Goal: Task Accomplishment & Management: Use online tool/utility

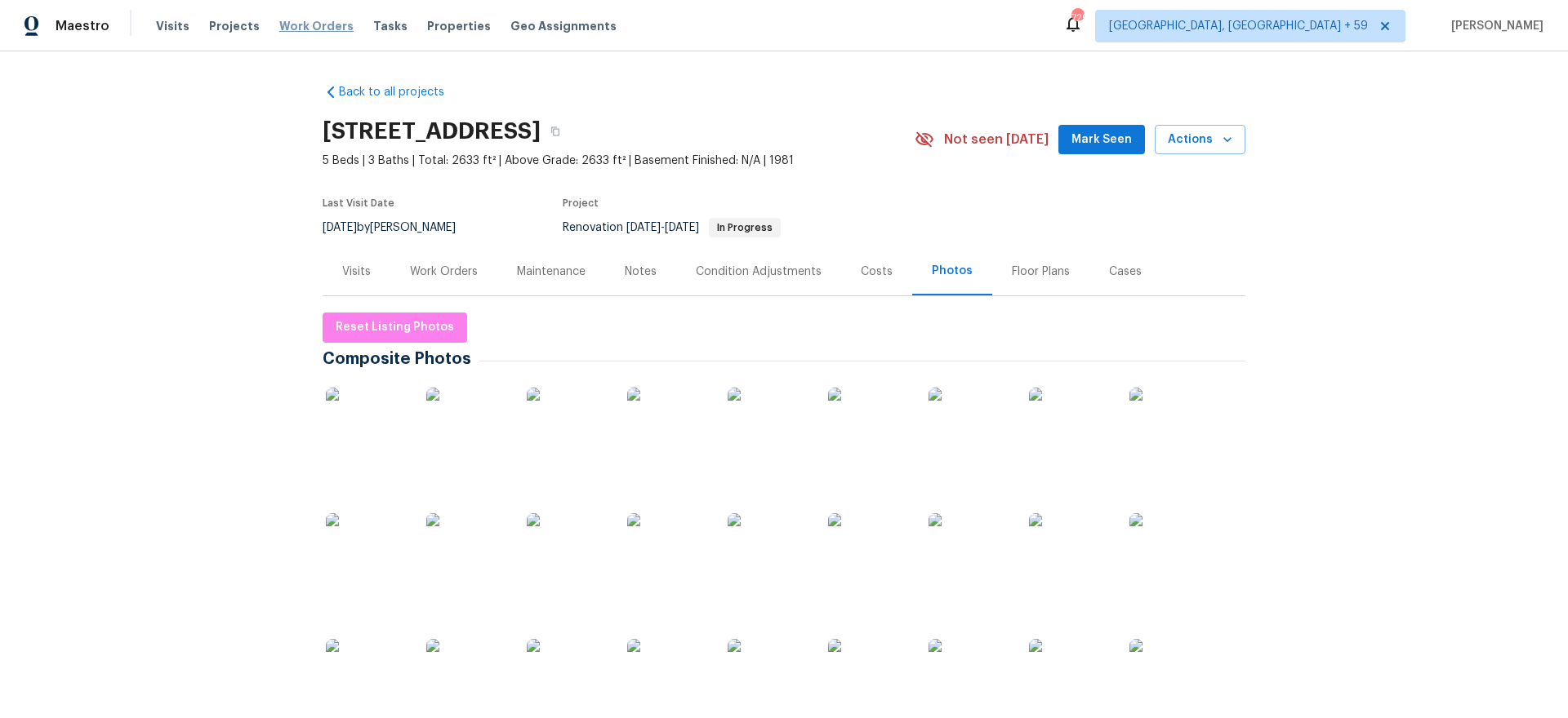
click at [291, 21] on span "Work Orders" at bounding box center [316, 26] width 75 height 16
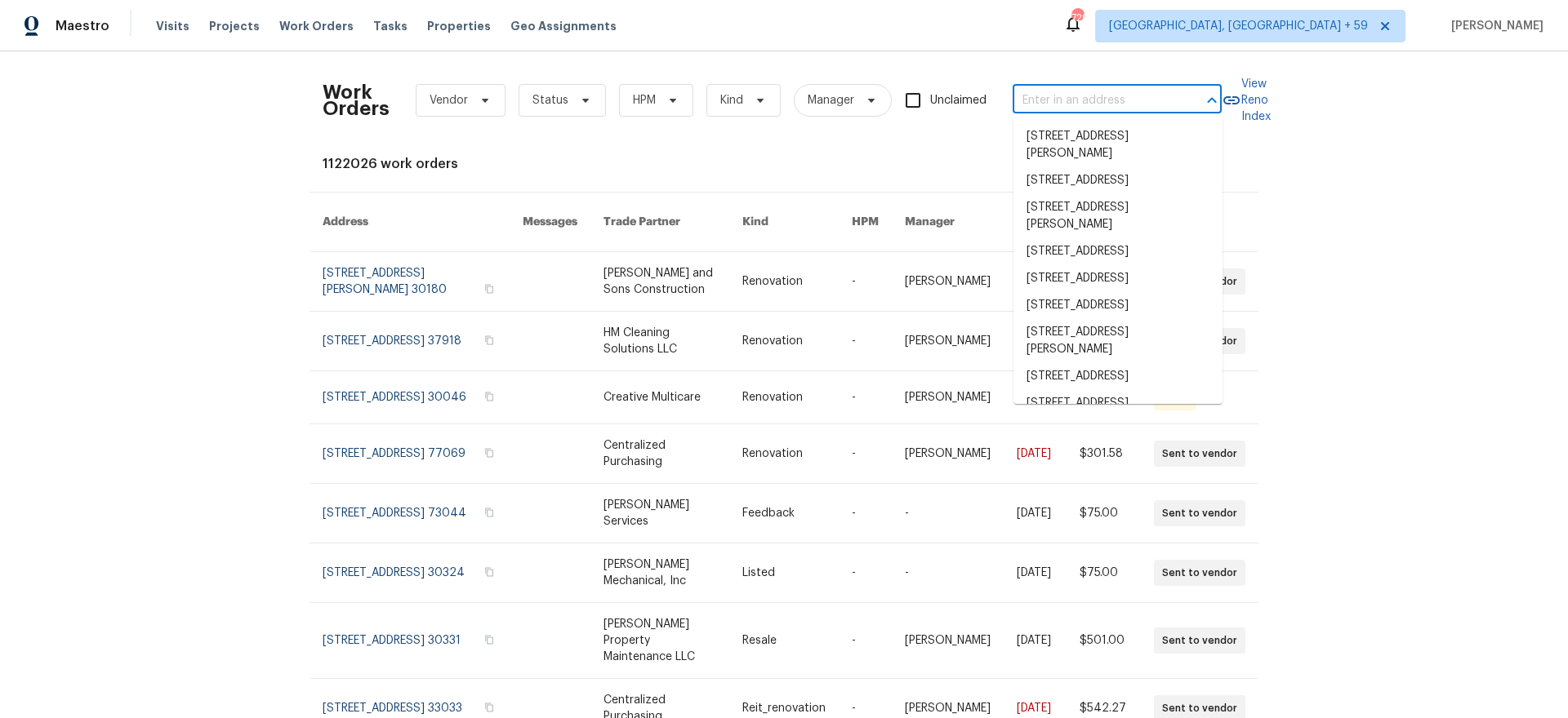
click at [1048, 89] on input "text" at bounding box center [1094, 100] width 163 height 25
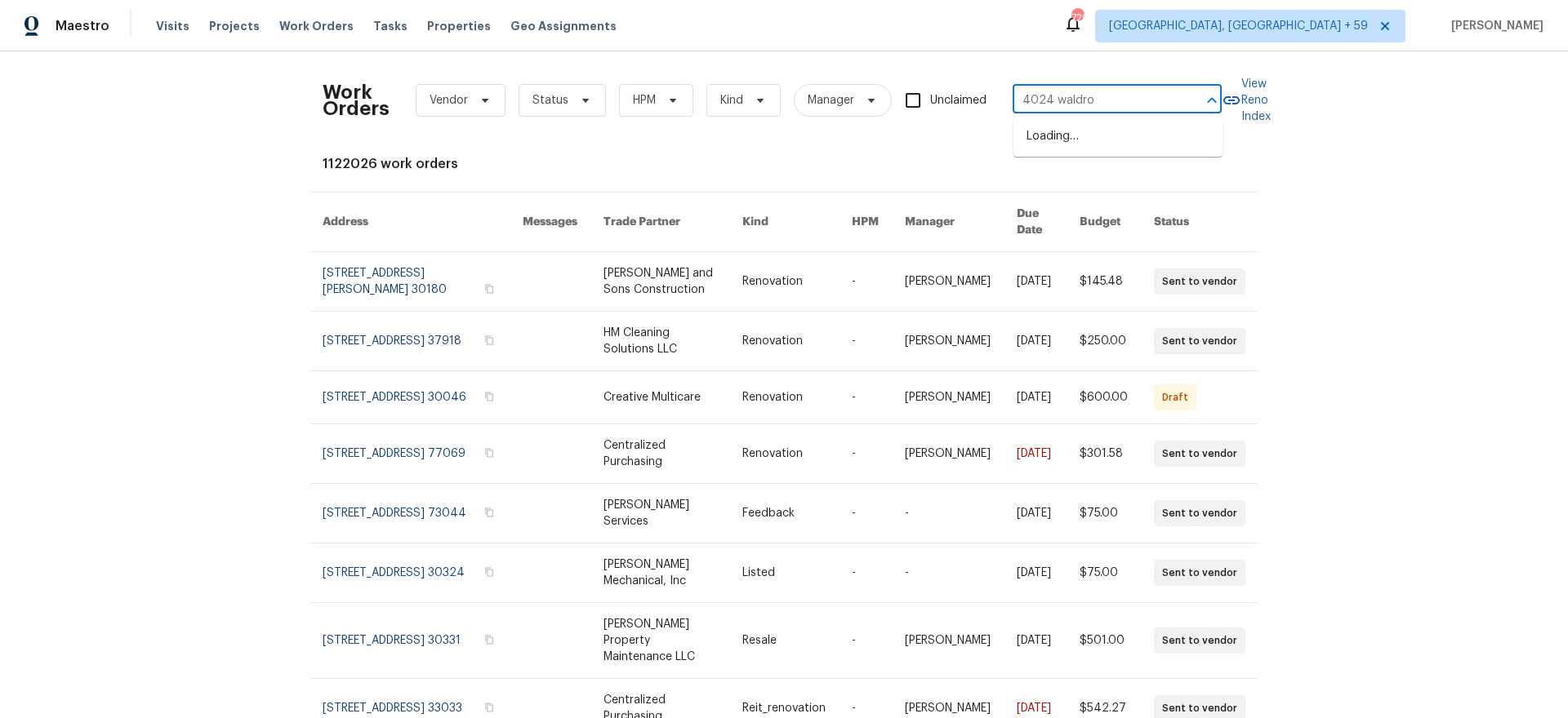
type input "4024 [PERSON_NAME]"
click at [1066, 132] on li "[STREET_ADDRESS][PERSON_NAME]" at bounding box center [1118, 145] width 209 height 44
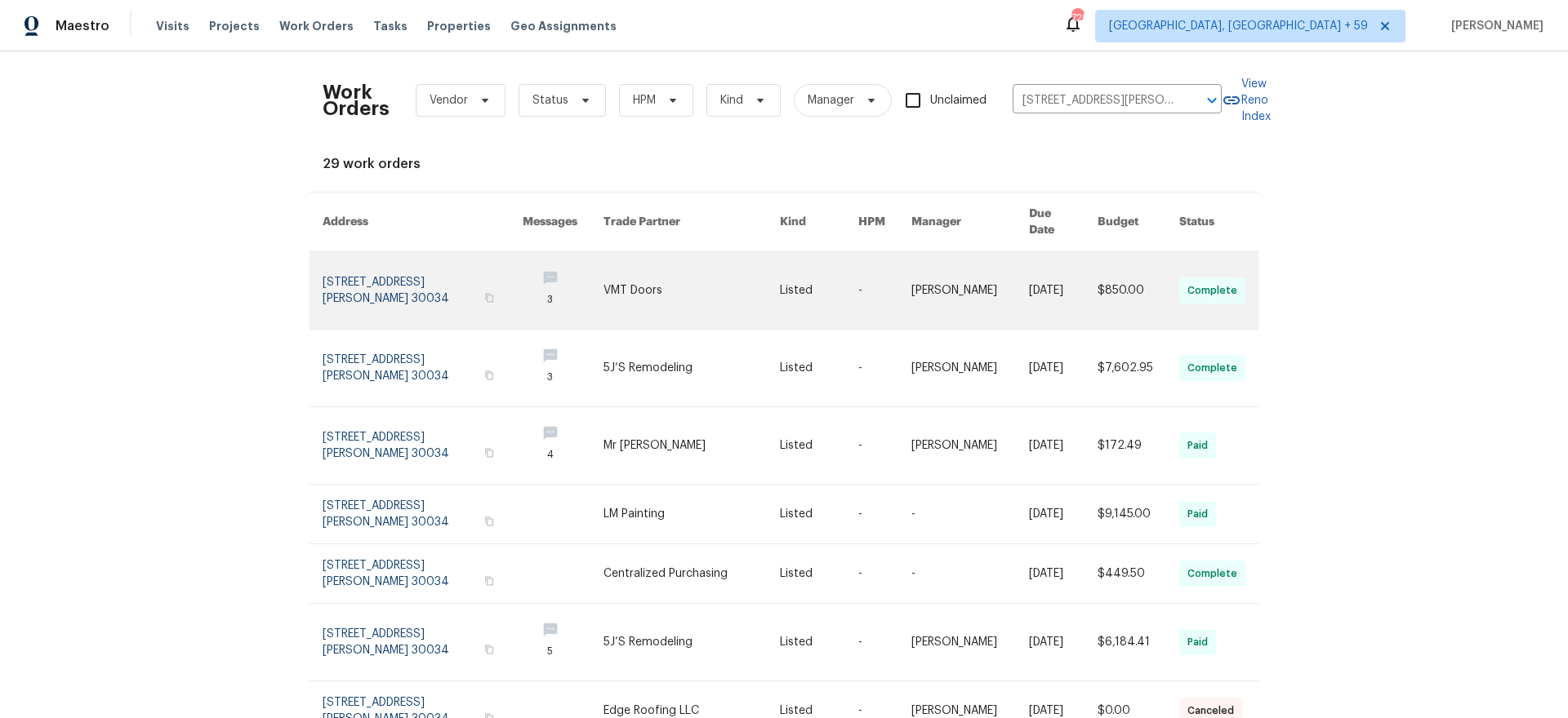
click at [343, 267] on link at bounding box center [422, 290] width 200 height 77
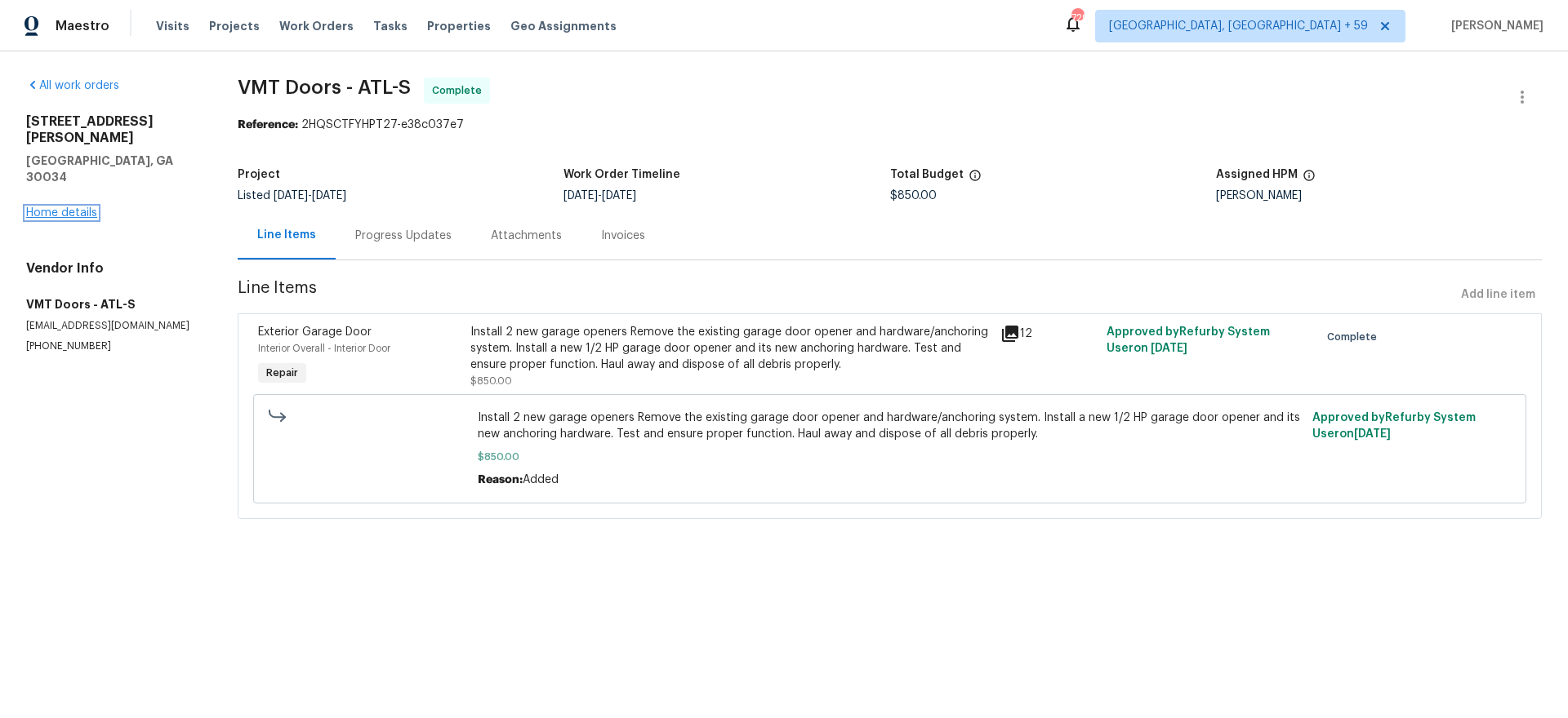
click at [69, 208] on link "Home details" at bounding box center [61, 213] width 71 height 11
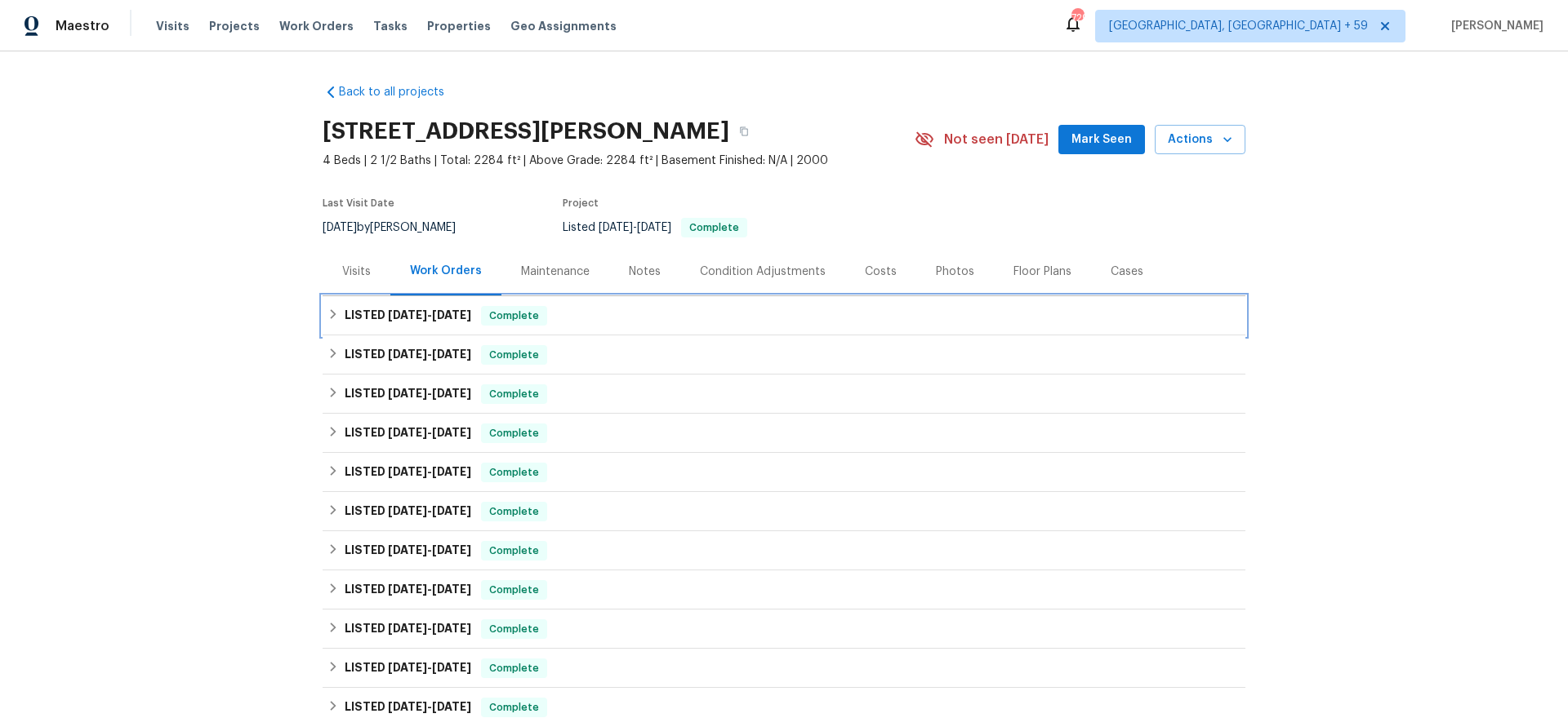
click at [406, 319] on span "[DATE]" at bounding box center [407, 314] width 39 height 11
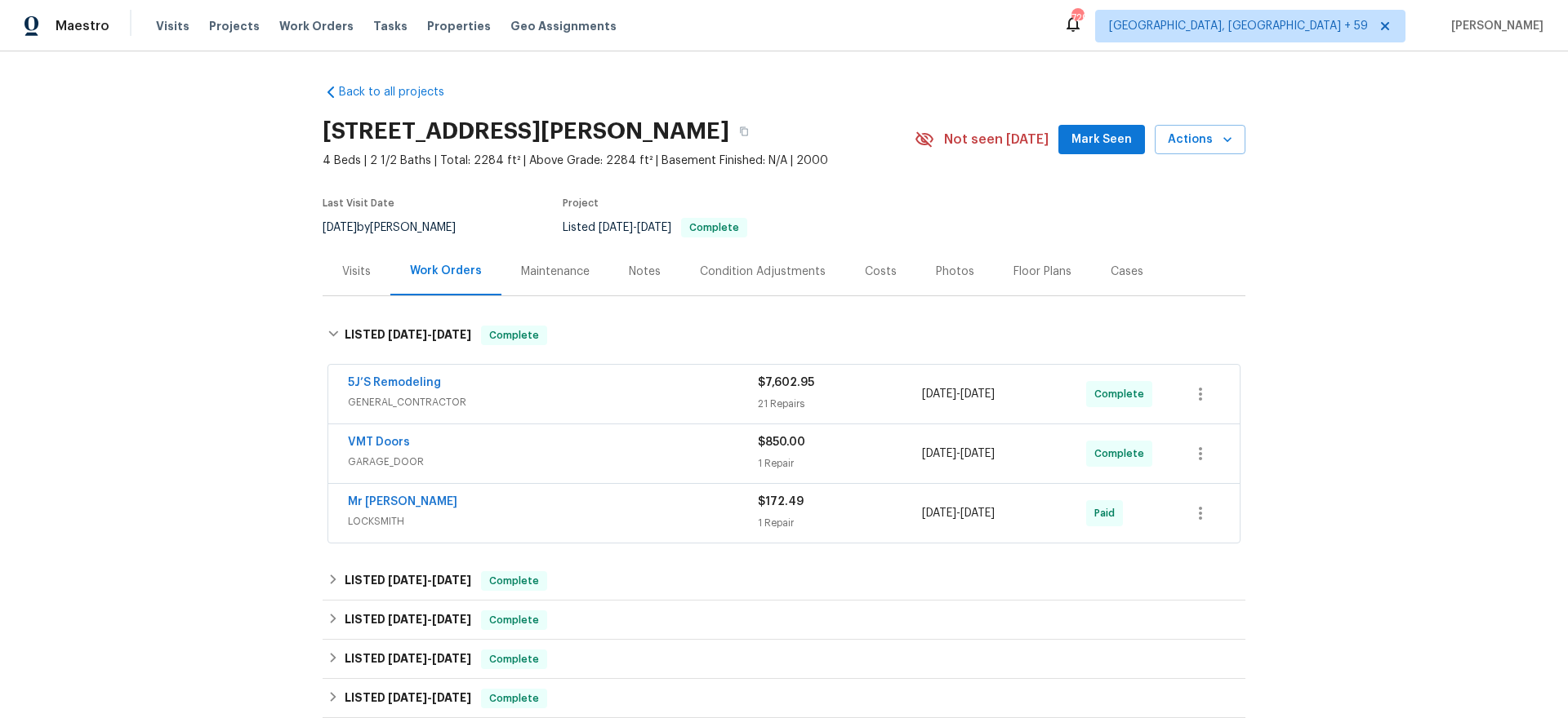
click at [570, 383] on div "5J’S Remodeling" at bounding box center [553, 385] width 410 height 20
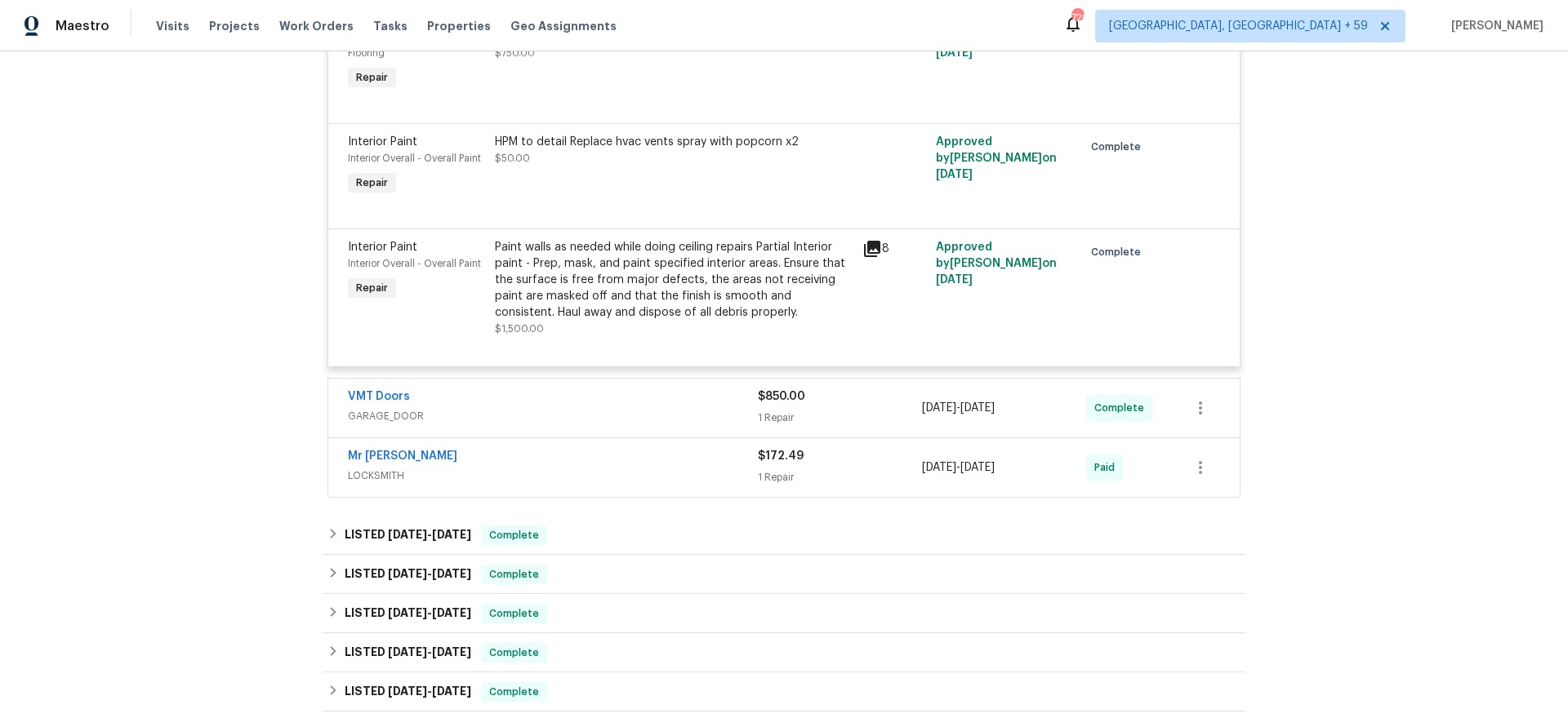
scroll to position [2896, 0]
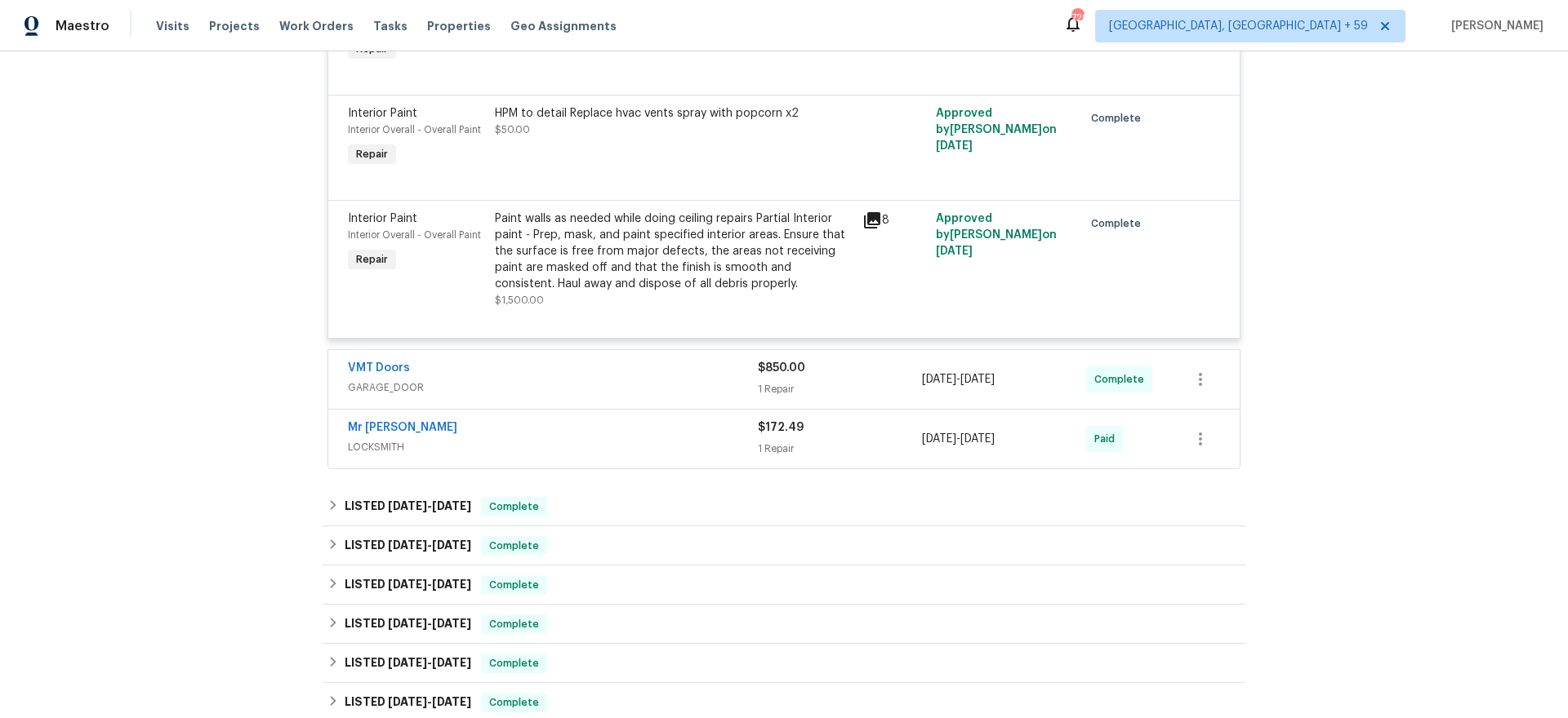
click at [690, 377] on div "VMT Doors" at bounding box center [553, 370] width 410 height 20
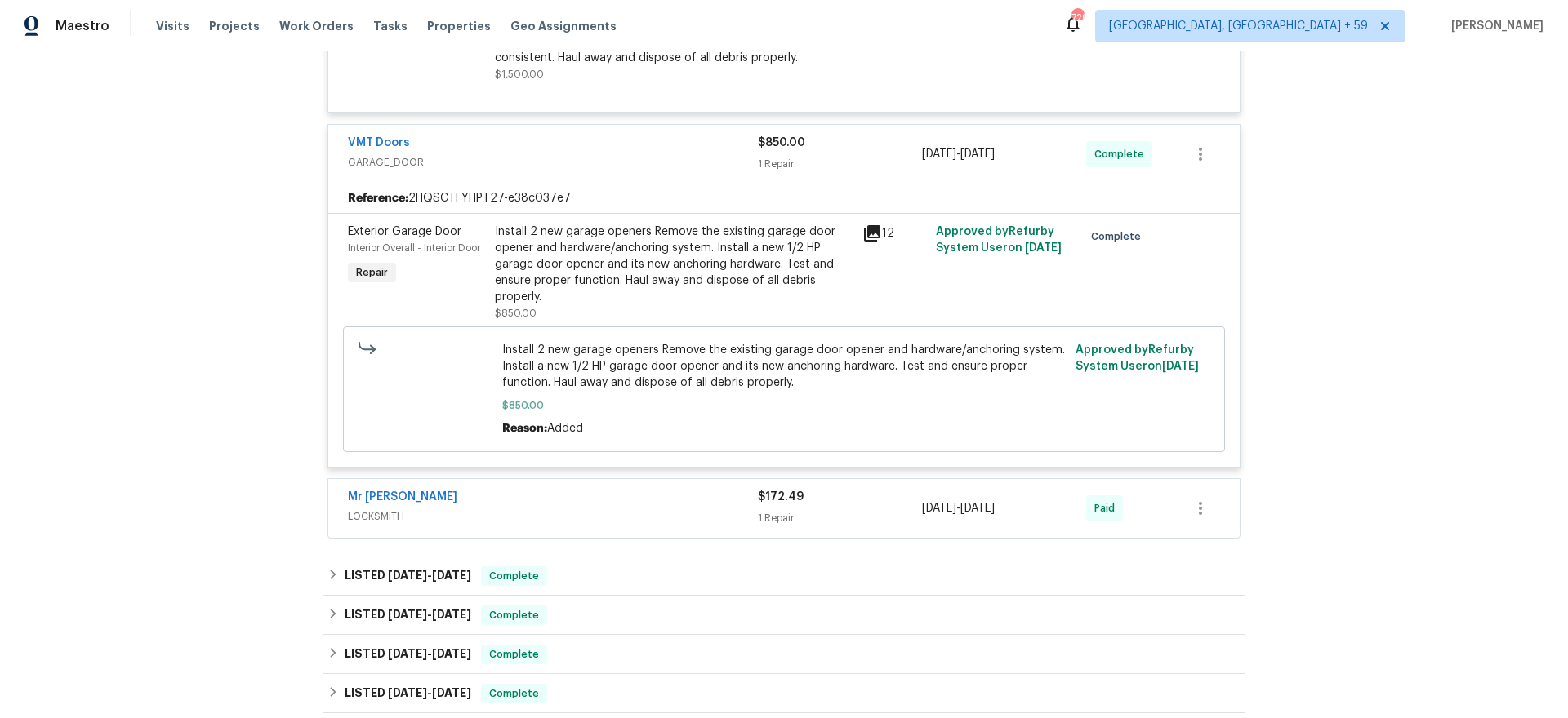
scroll to position [3169, 0]
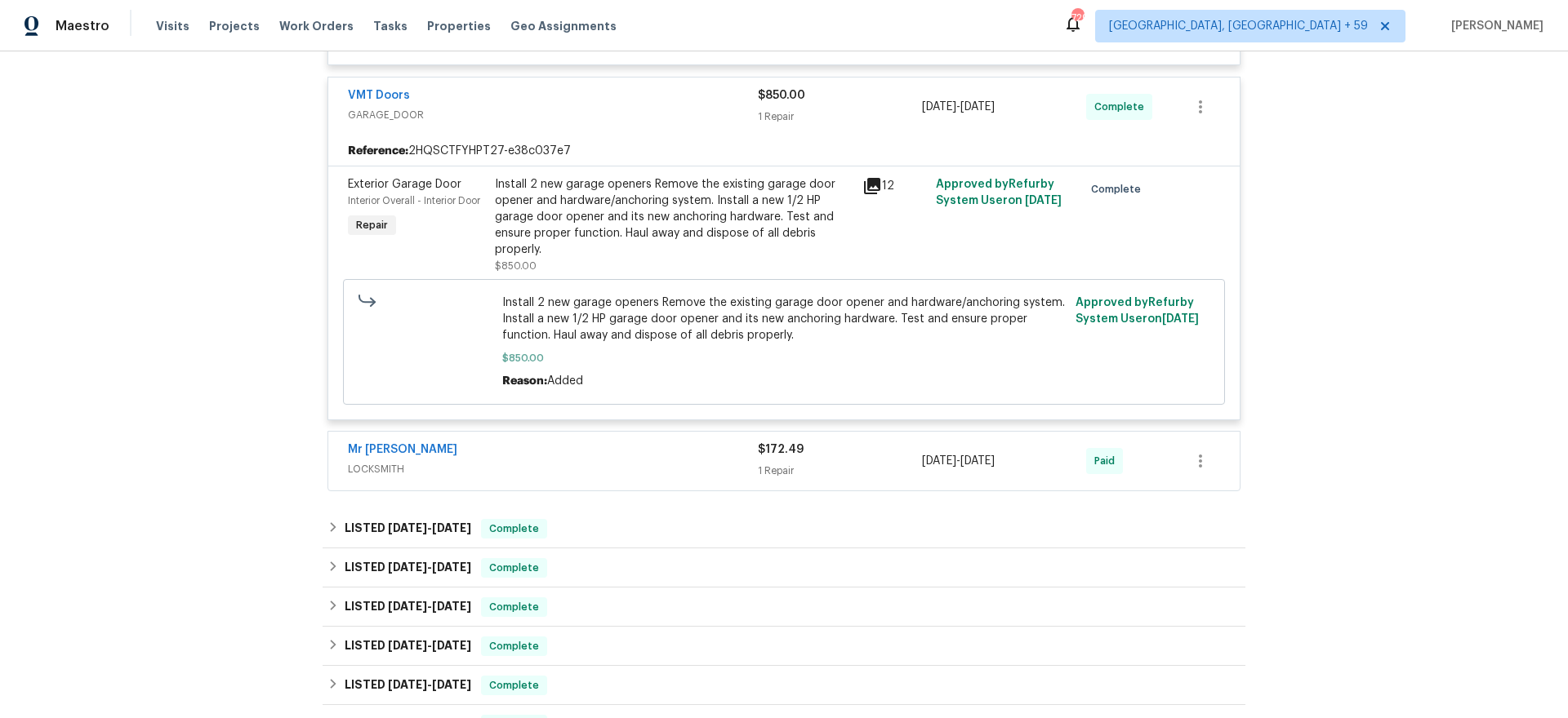
click at [705, 445] on div "Mr [PERSON_NAME]" at bounding box center [553, 451] width 410 height 20
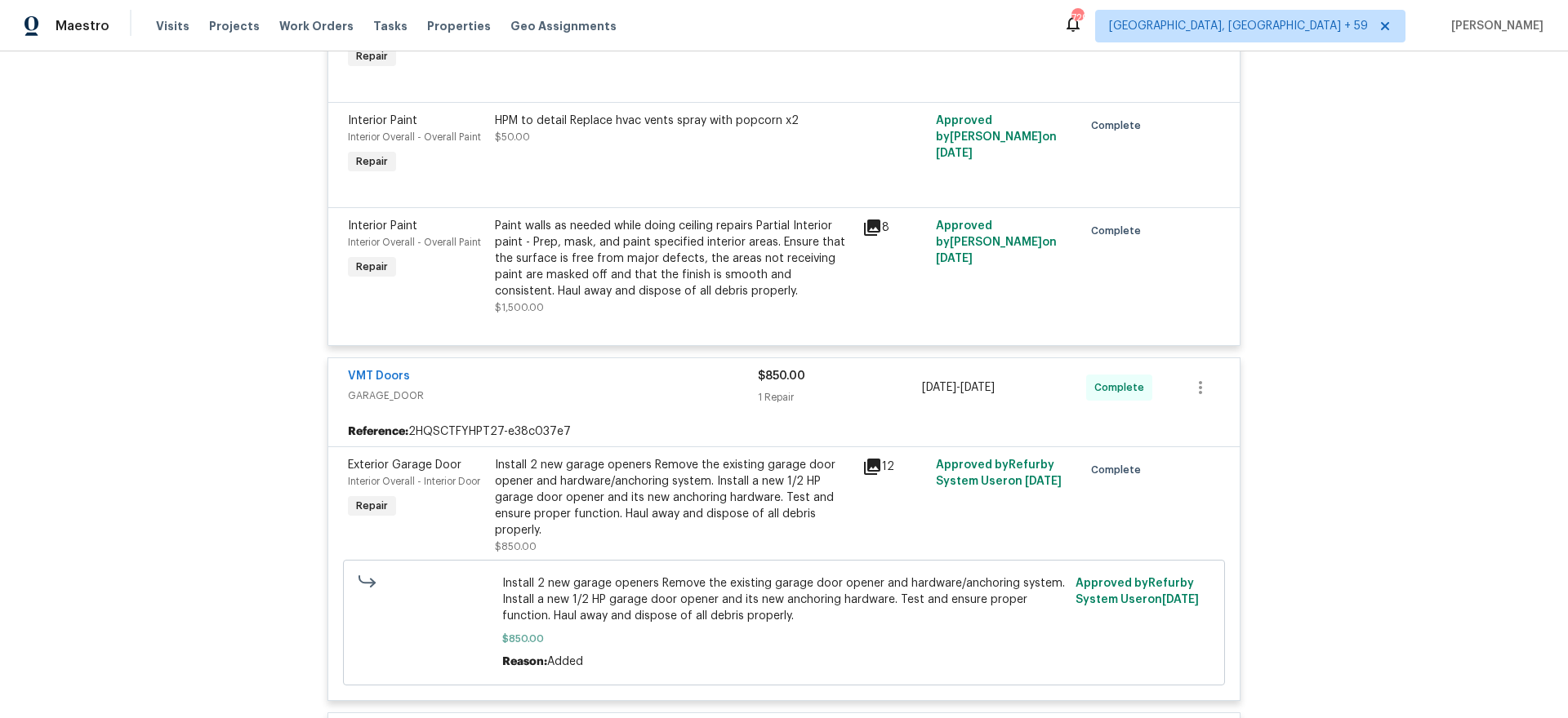
scroll to position [2886, 0]
